Goal: Task Accomplishment & Management: Manage account settings

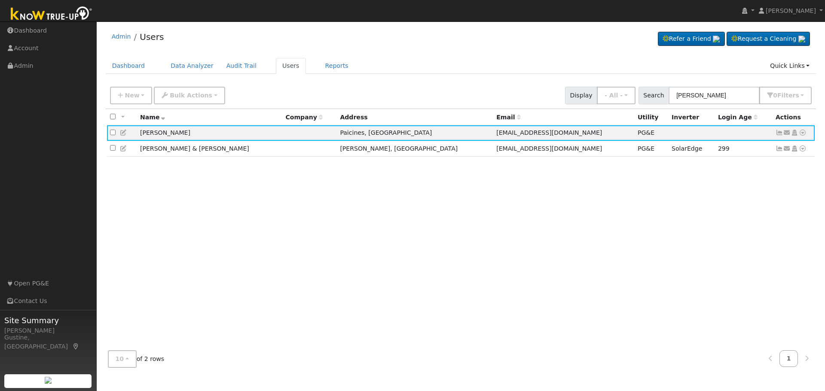
click at [722, 97] on input "[PERSON_NAME]" at bounding box center [714, 96] width 91 height 18
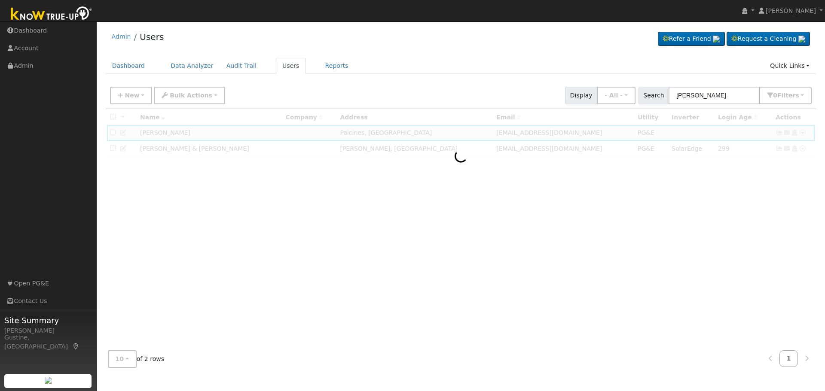
drag, startPoint x: 698, startPoint y: 96, endPoint x: 593, endPoint y: 91, distance: 104.5
click at [603, 95] on div "New Add User Quick Add Quick Connect Quick Convert Lead Bulk Actions Send Email…" at bounding box center [460, 94] width 705 height 21
drag, startPoint x: 730, startPoint y: 93, endPoint x: 735, endPoint y: 91, distance: 5.4
click at [734, 91] on input "[PERSON_NAME]" at bounding box center [714, 96] width 91 height 18
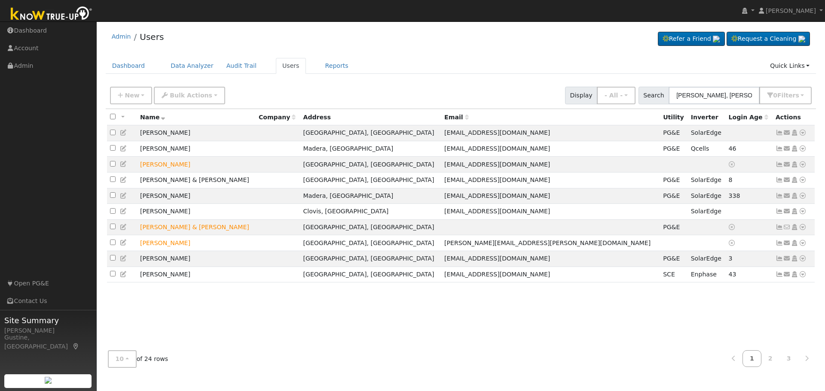
drag, startPoint x: 718, startPoint y: 95, endPoint x: 824, endPoint y: 108, distance: 107.8
click at [824, 108] on div "User Profile First name Last name Email Email Notifications No Emails No Emails…" at bounding box center [461, 206] width 728 height 370
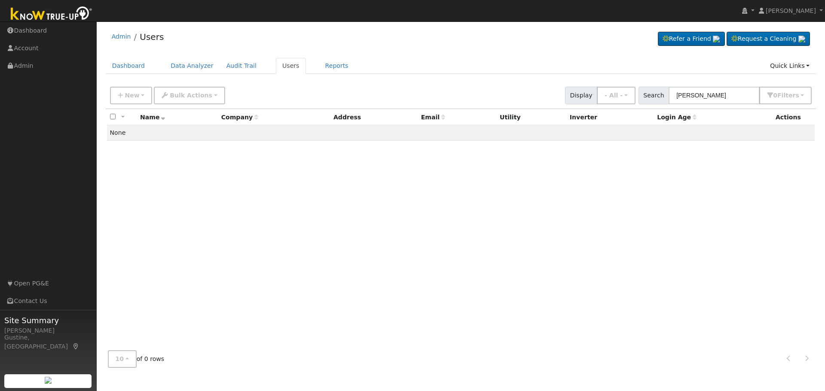
click at [708, 96] on input "[PERSON_NAME]" at bounding box center [714, 96] width 91 height 18
drag, startPoint x: 725, startPoint y: 96, endPoint x: 609, endPoint y: 81, distance: 117.0
click at [609, 81] on div "Admin Users Refer a Friend Request a Cleaning" at bounding box center [461, 200] width 720 height 349
drag, startPoint x: 696, startPoint y: 96, endPoint x: 824, endPoint y: 105, distance: 129.2
click at [824, 105] on div "User Profile First name Last name Email Email Notifications No Emails No Emails…" at bounding box center [461, 206] width 728 height 370
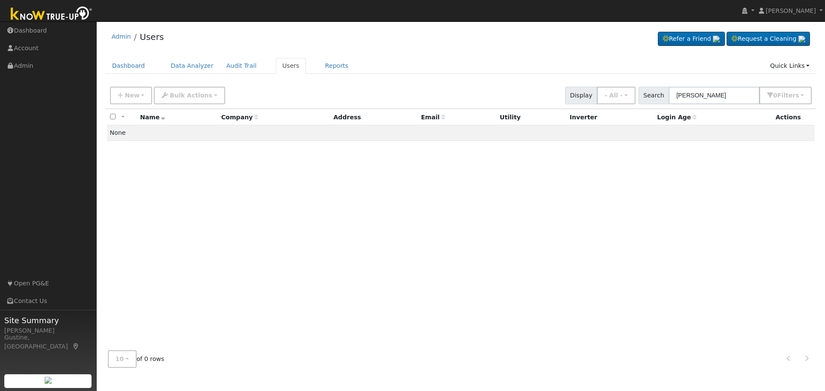
type input "[PERSON_NAME]"
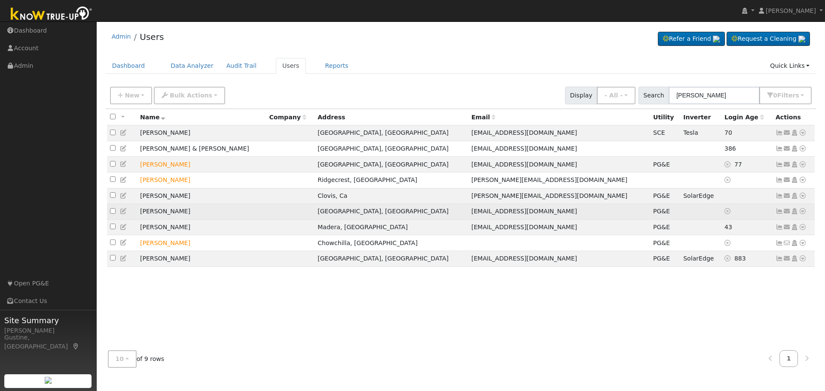
click at [782, 214] on icon at bounding box center [780, 211] width 8 height 6
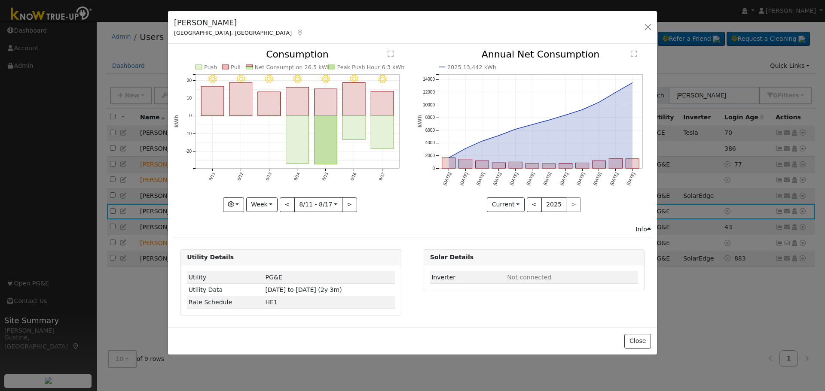
click at [390, 134] on rect "onclick=""" at bounding box center [382, 132] width 23 height 33
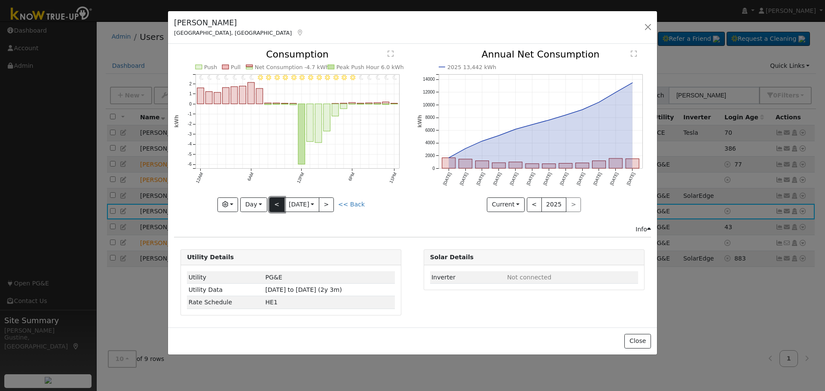
click at [275, 202] on button "<" at bounding box center [276, 205] width 15 height 15
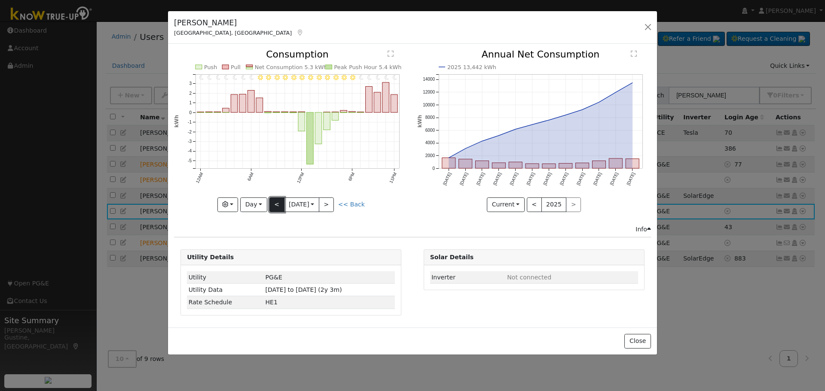
click at [282, 201] on button "<" at bounding box center [276, 205] width 15 height 15
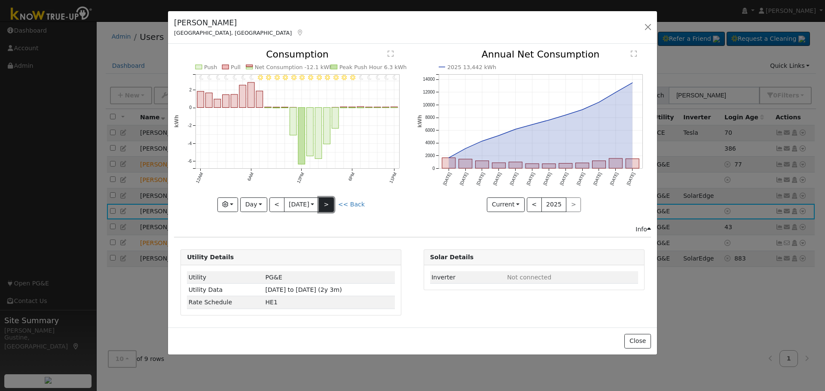
click at [324, 206] on button ">" at bounding box center [326, 205] width 15 height 15
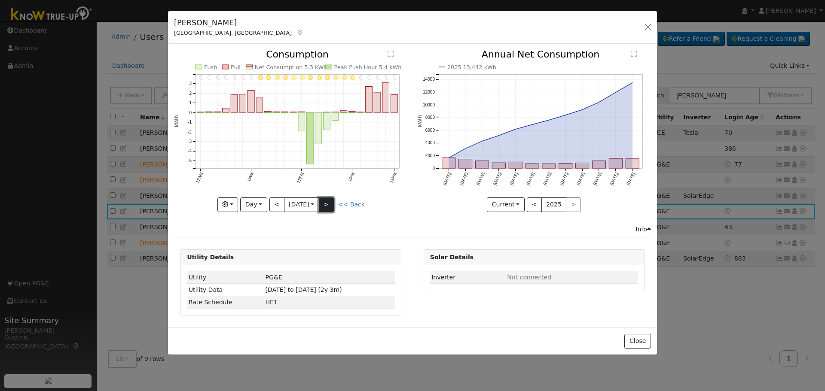
click at [324, 205] on button ">" at bounding box center [326, 205] width 15 height 15
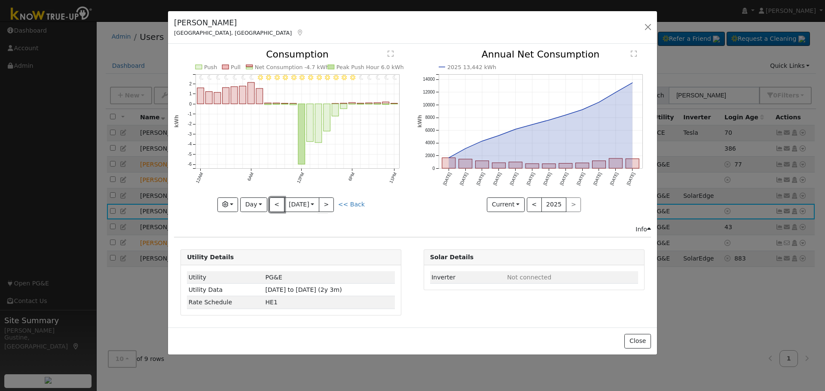
click at [277, 204] on button "<" at bounding box center [276, 205] width 15 height 15
type input "[DATE]"
